Goal: Find specific page/section: Find specific page/section

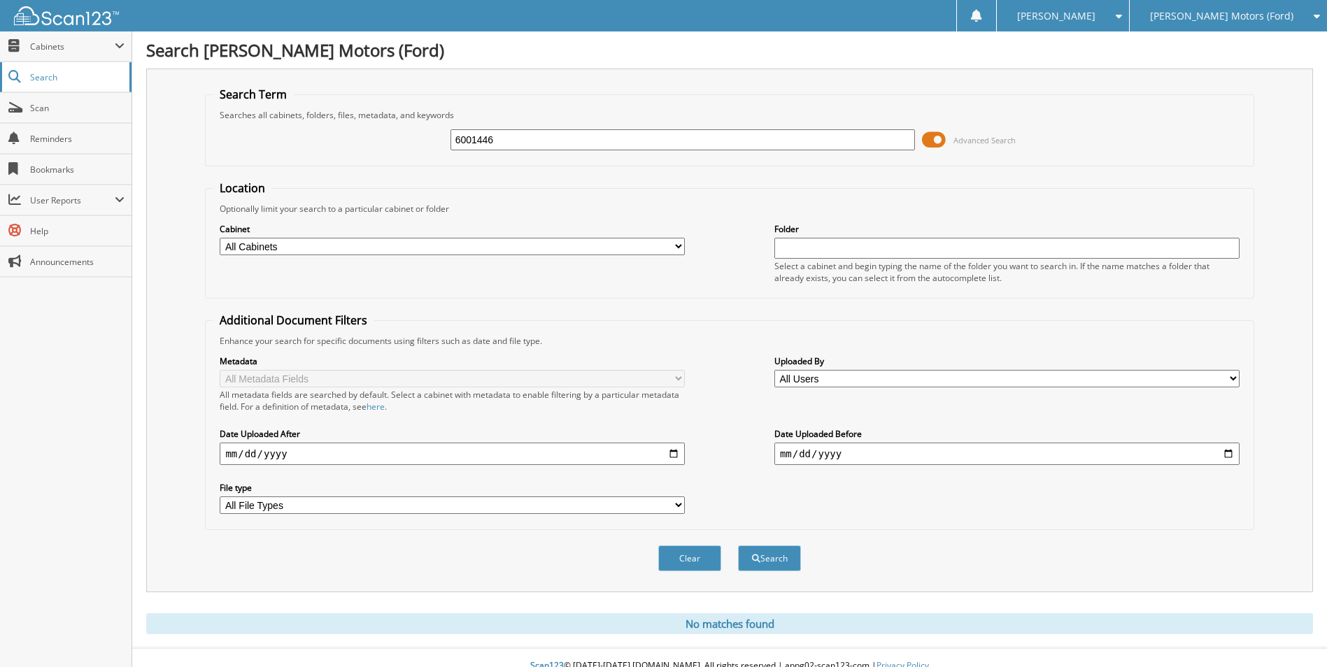
click at [78, 64] on link "Search" at bounding box center [66, 77] width 132 height 30
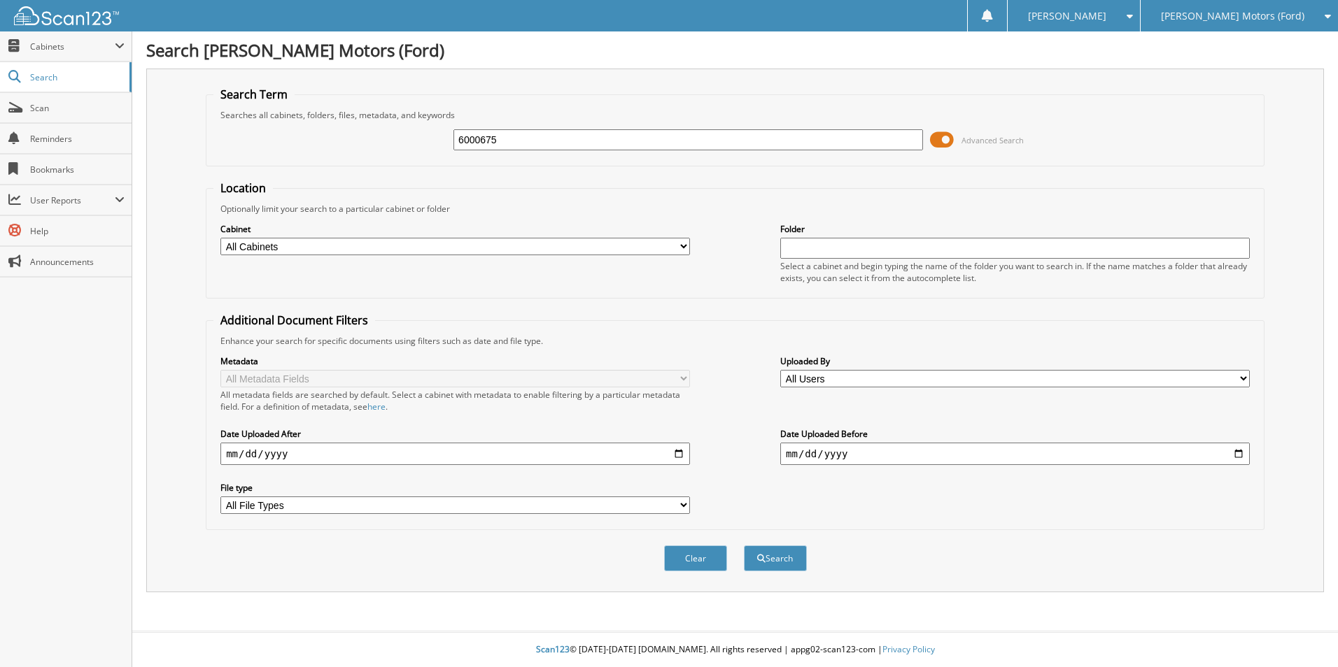
type input "6000675"
click at [744, 546] on button "Search" at bounding box center [775, 559] width 63 height 26
